Goal: Transaction & Acquisition: Obtain resource

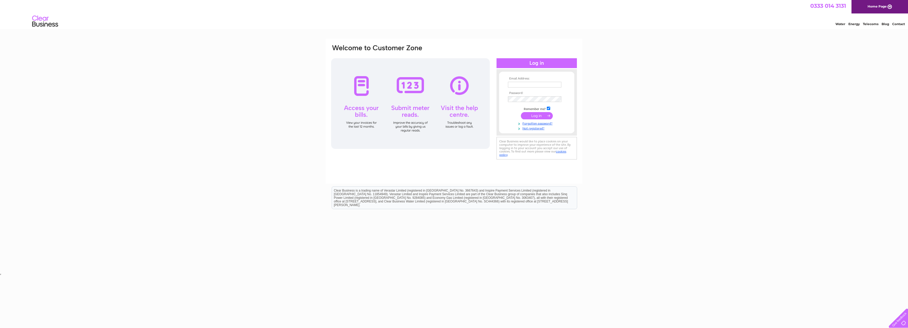
type input "estellecooksey@icloud.com"
click at [538, 117] on input "submit" at bounding box center [537, 115] width 32 height 7
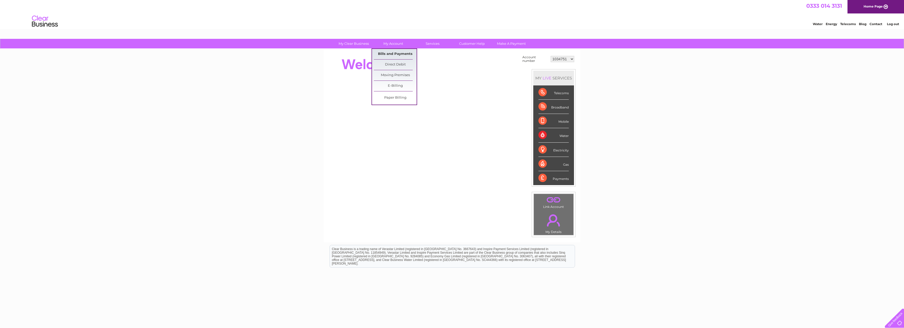
click at [396, 53] on link "Bills and Payments" at bounding box center [395, 54] width 43 height 10
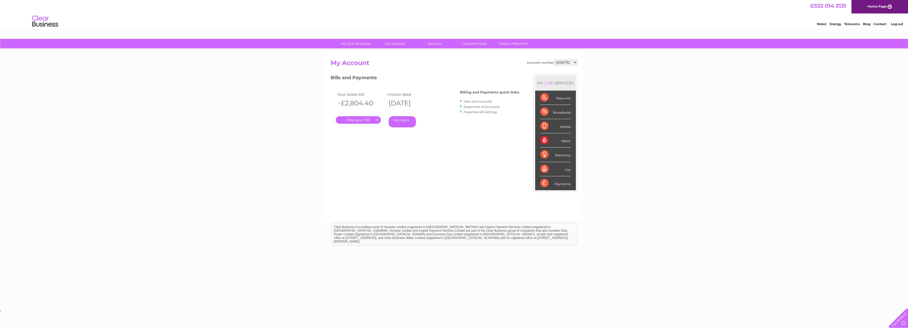
click at [575, 63] on select "1034751 30313375" at bounding box center [566, 62] width 24 height 6
select select "30313375"
click at [554, 59] on select "1034751 30313375" at bounding box center [566, 62] width 24 height 6
click at [390, 52] on link "Bills and Payments" at bounding box center [397, 54] width 43 height 10
click at [363, 121] on link "." at bounding box center [358, 120] width 45 height 8
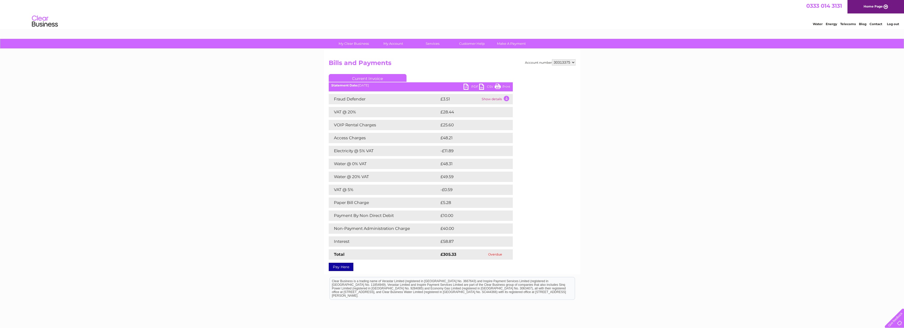
click at [465, 86] on link "PDF" at bounding box center [471, 88] width 16 height 8
click at [390, 44] on link "My Account" at bounding box center [393, 44] width 43 height 10
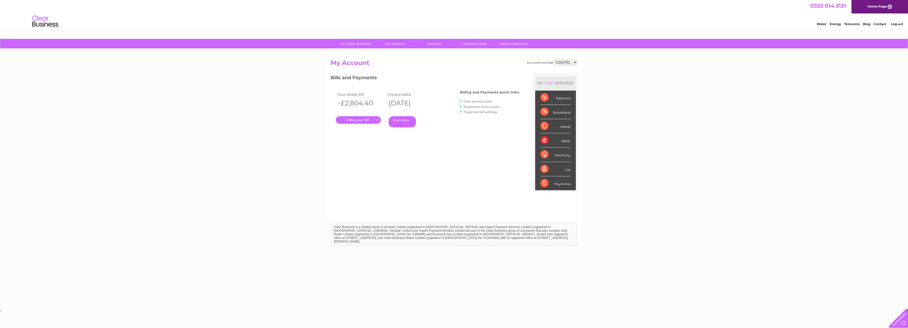
click at [568, 65] on select "1034751 30313375" at bounding box center [566, 62] width 24 height 6
select select "30313375"
click at [554, 59] on select "1034751 30313375" at bounding box center [566, 62] width 24 height 6
click at [373, 121] on link "." at bounding box center [358, 120] width 45 height 8
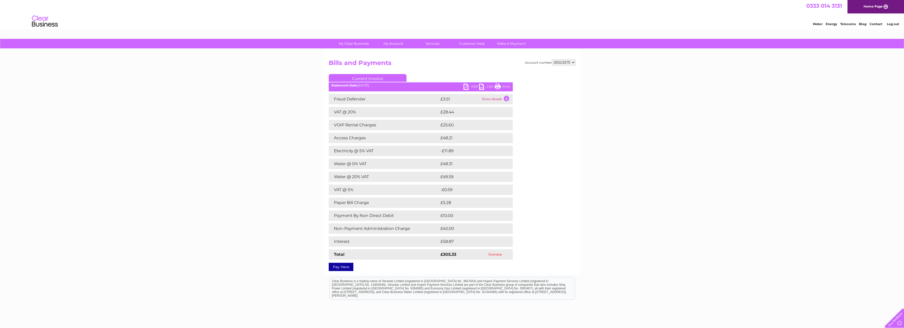
click at [508, 99] on td "Show details" at bounding box center [496, 99] width 32 height 10
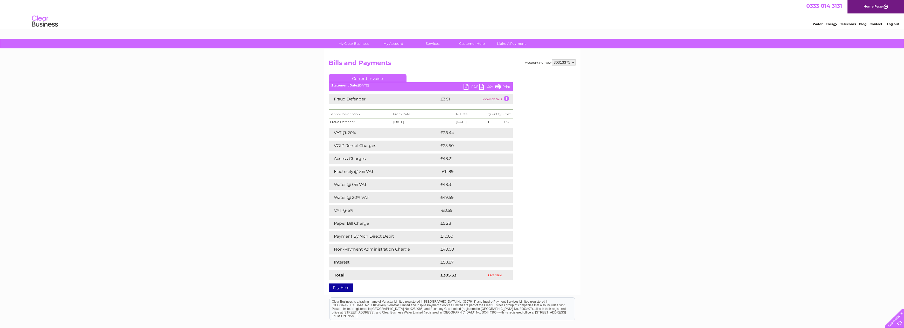
click at [508, 99] on td "Show details" at bounding box center [496, 99] width 32 height 10
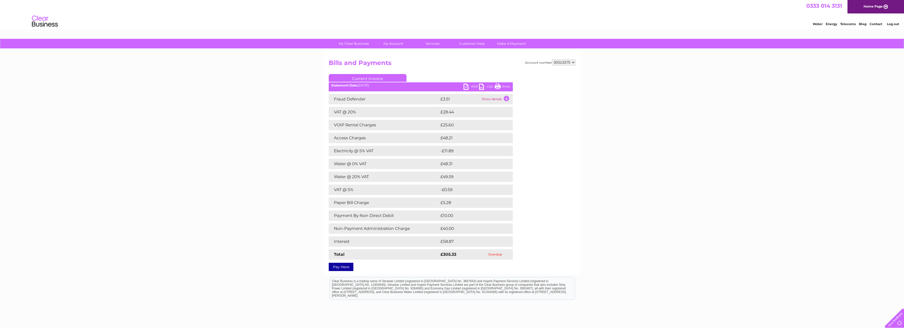
click at [472, 87] on link "PDF" at bounding box center [471, 88] width 16 height 8
